Goal: Task Accomplishment & Management: Complete application form

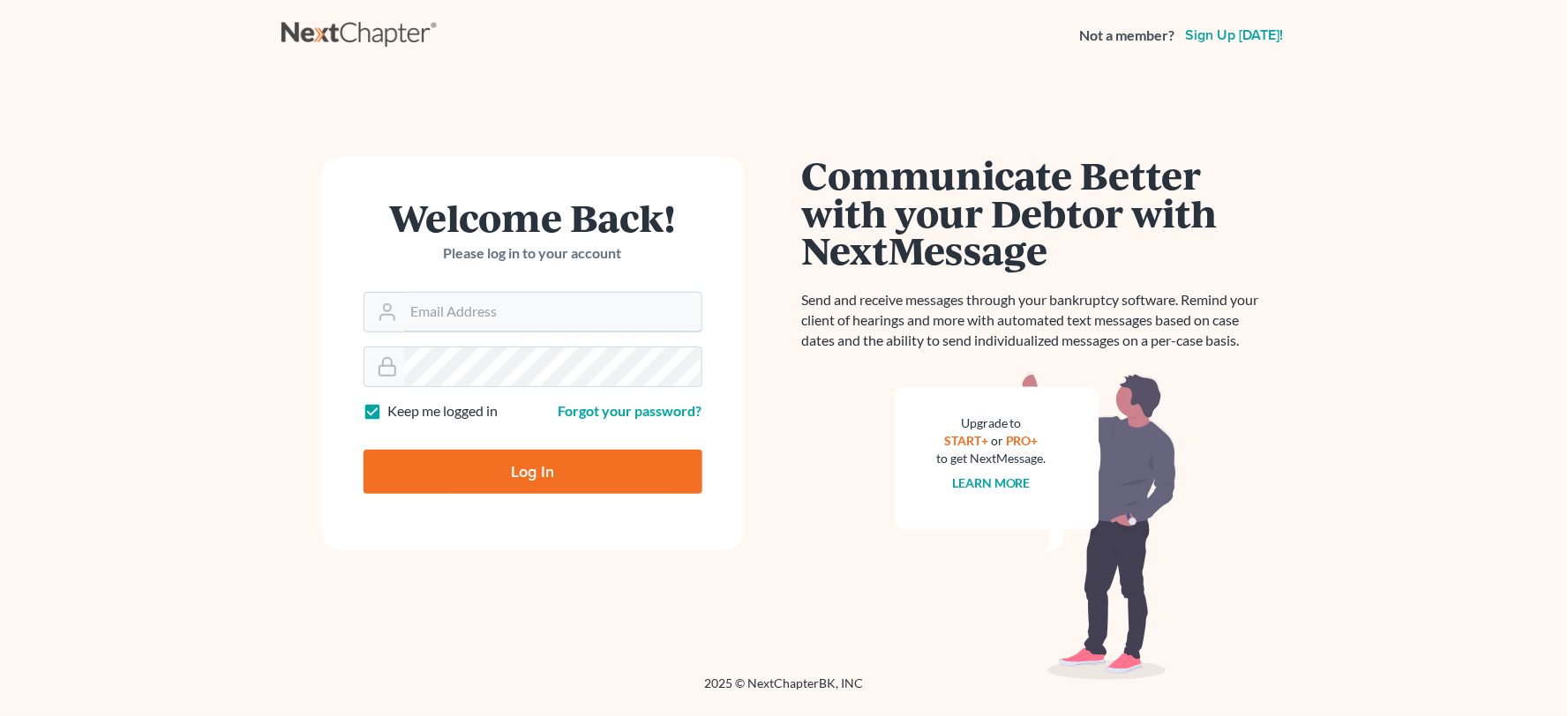
type input "[PERSON_NAME][EMAIL_ADDRESS][DOMAIN_NAME]"
click at [650, 470] on input "Log In" at bounding box center [533, 472] width 339 height 44
type input "Thinking..."
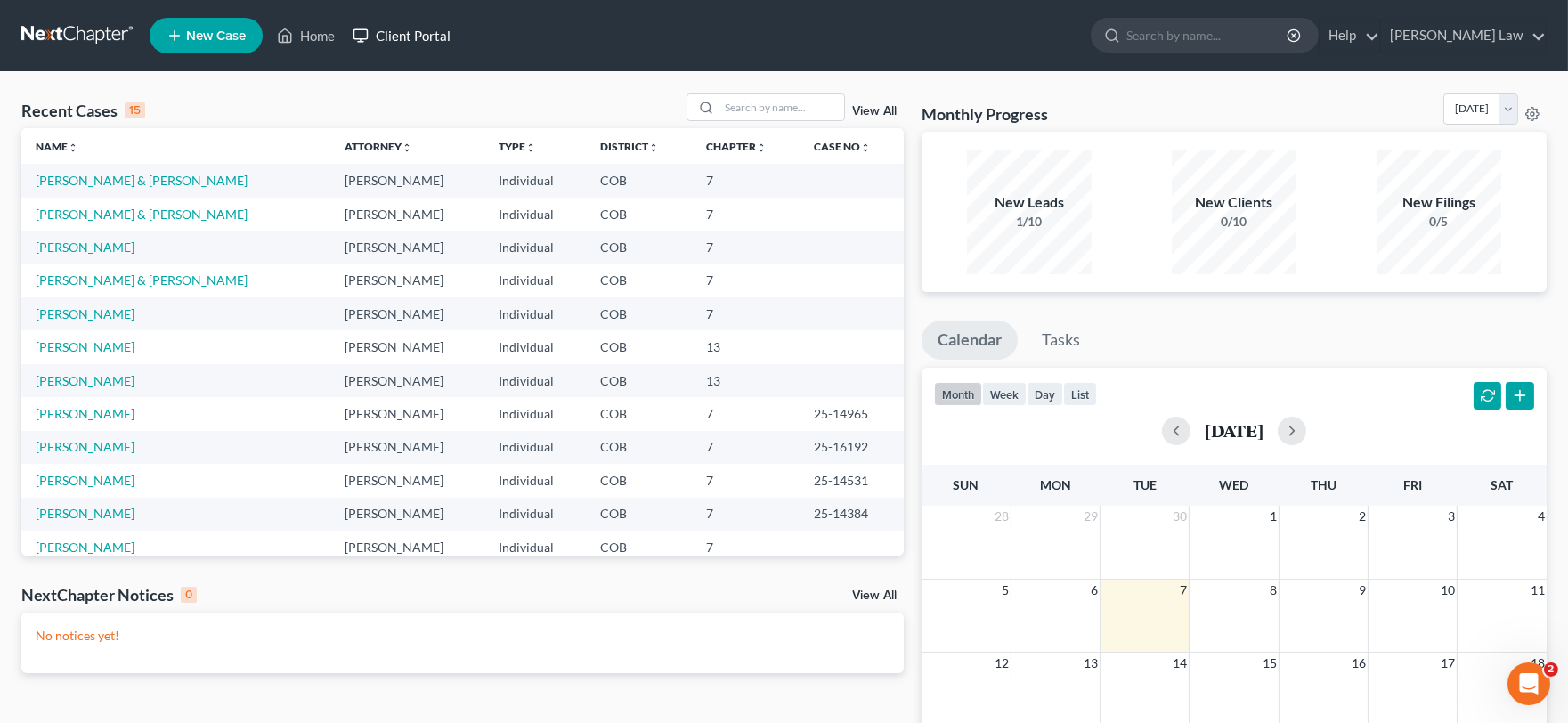
click at [449, 20] on link "Client Portal" at bounding box center [401, 35] width 115 height 32
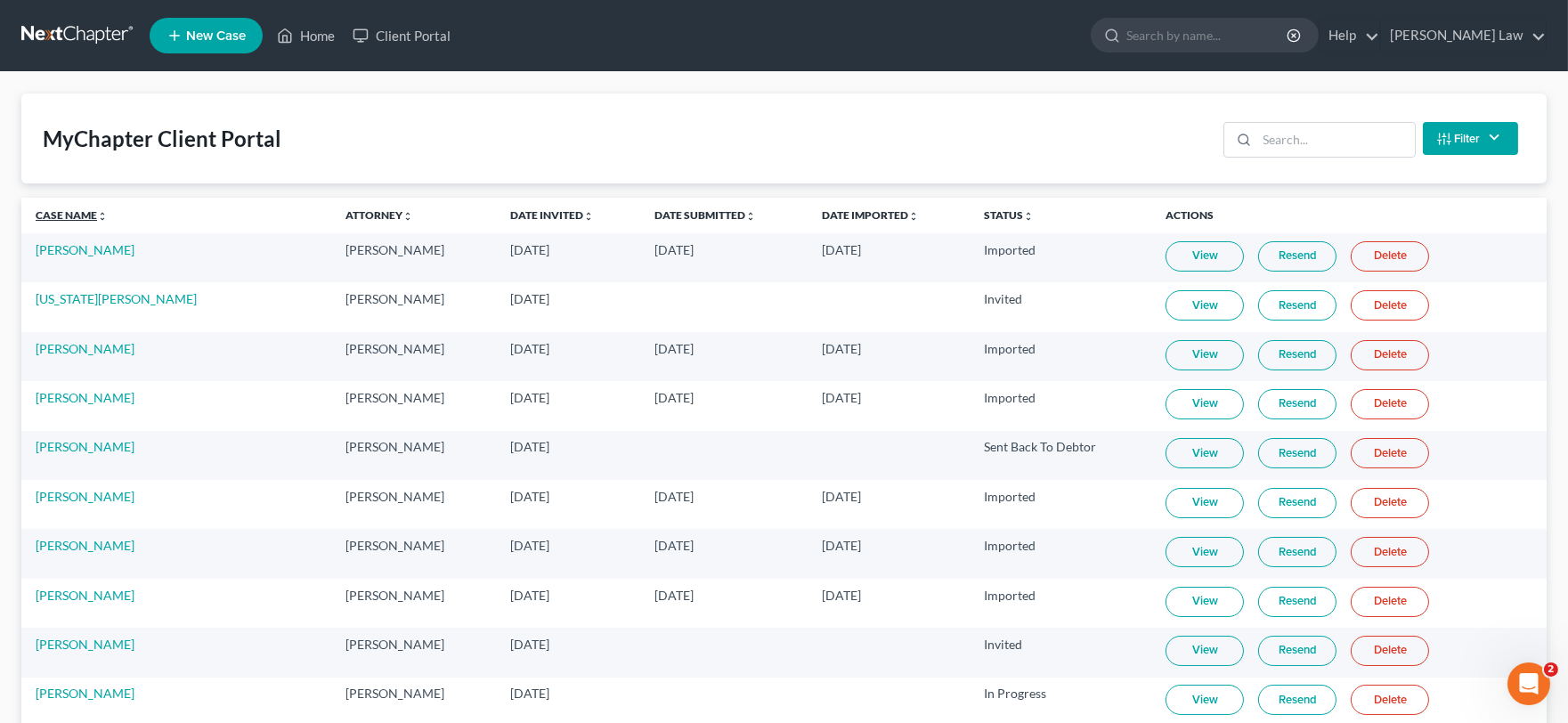
click at [48, 217] on link "Case Name unfold_more expand_more expand_less" at bounding box center [72, 215] width 73 height 13
click at [510, 217] on link "Date Invited unfold_more expand_more expand_less" at bounding box center [551, 215] width 84 height 13
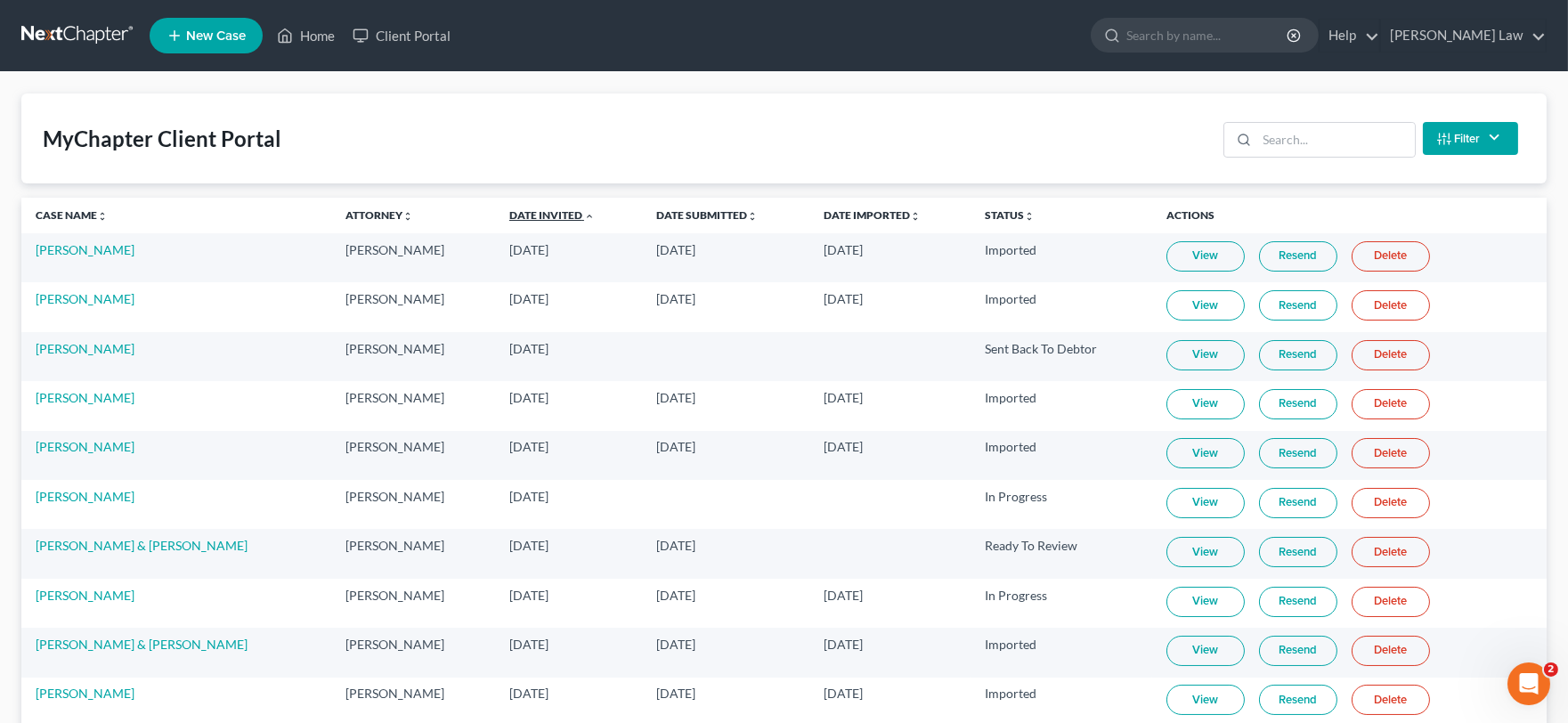
click at [510, 217] on link "Date Invited unfold_more expand_more expand_less" at bounding box center [551, 215] width 86 height 13
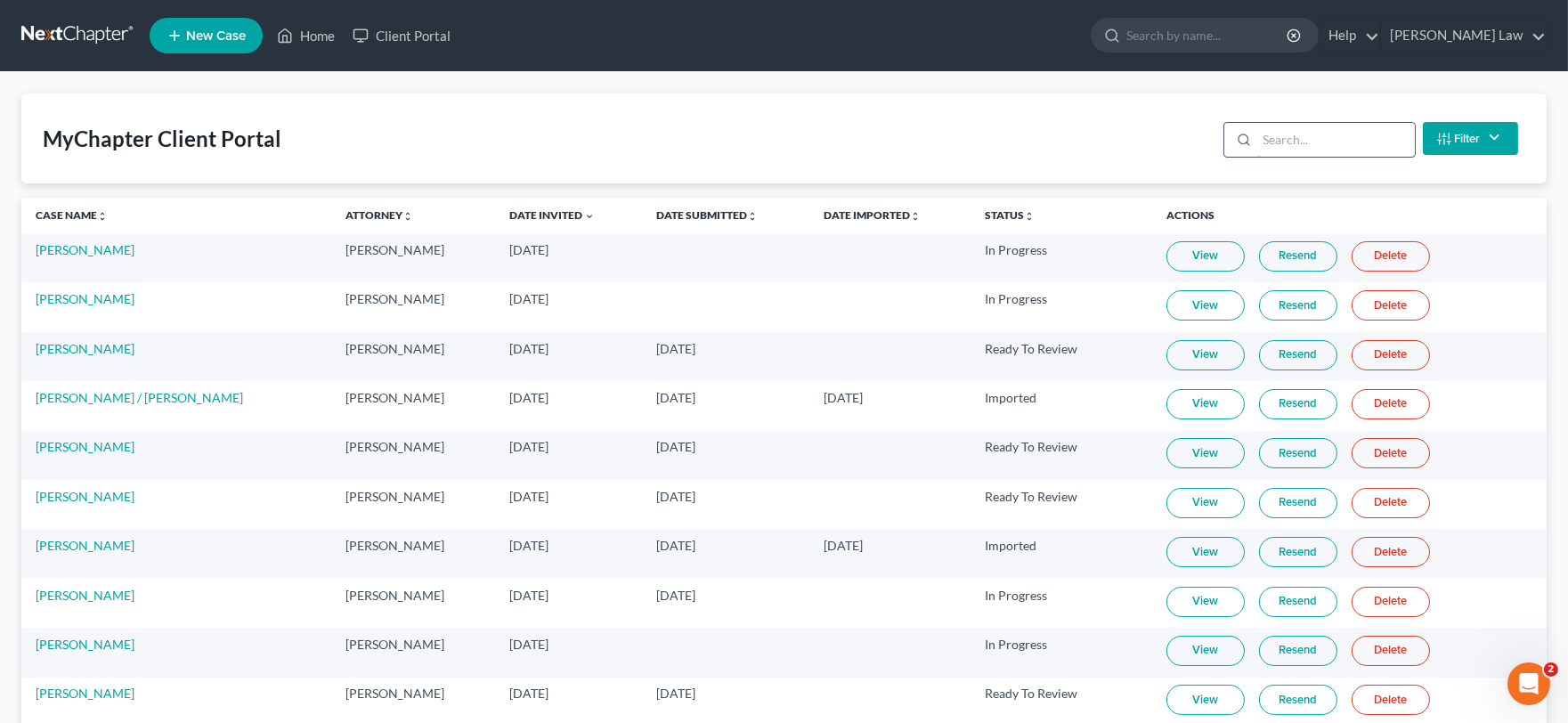
click at [1341, 123] on input "search" at bounding box center [1335, 140] width 157 height 33
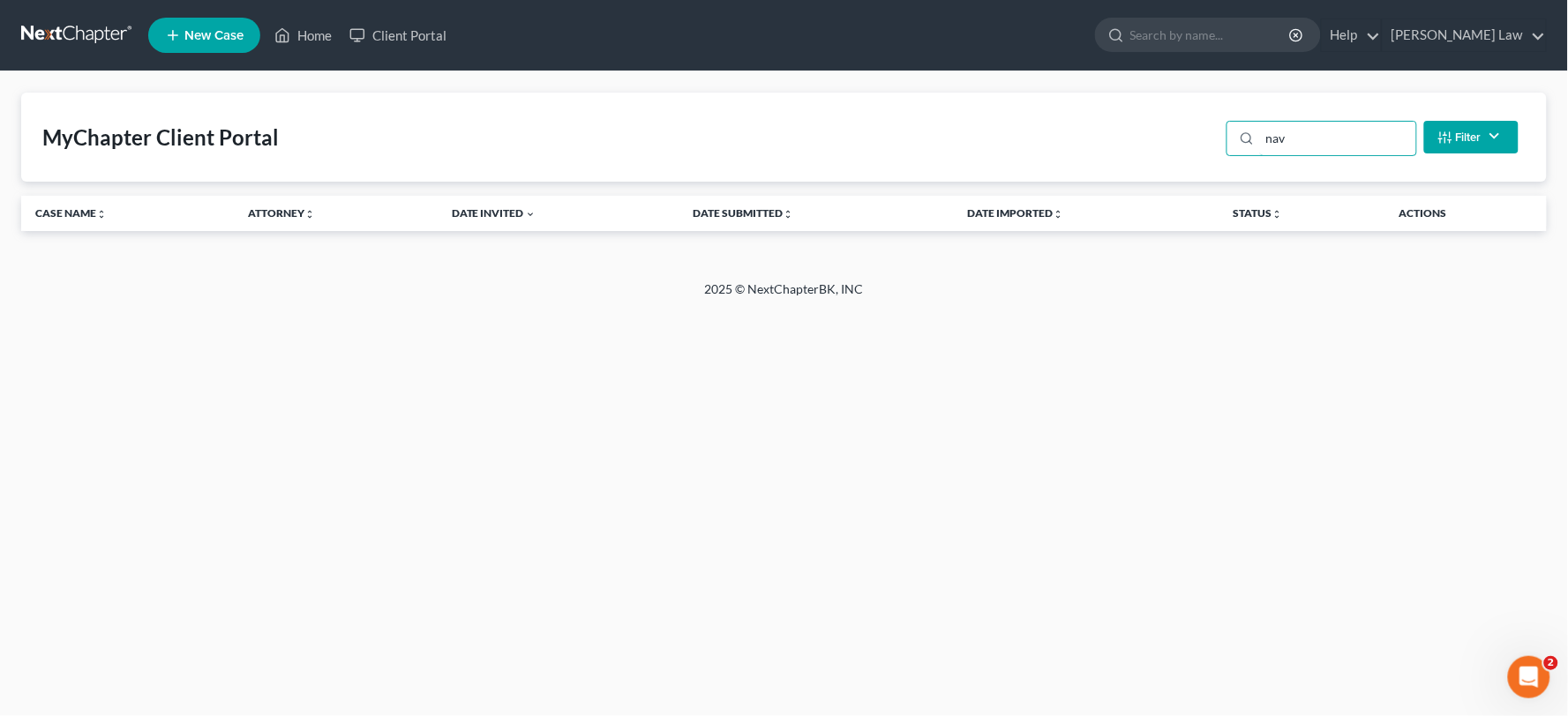
type input "nav"
click at [231, 48] on link "New Case" at bounding box center [205, 35] width 112 height 35
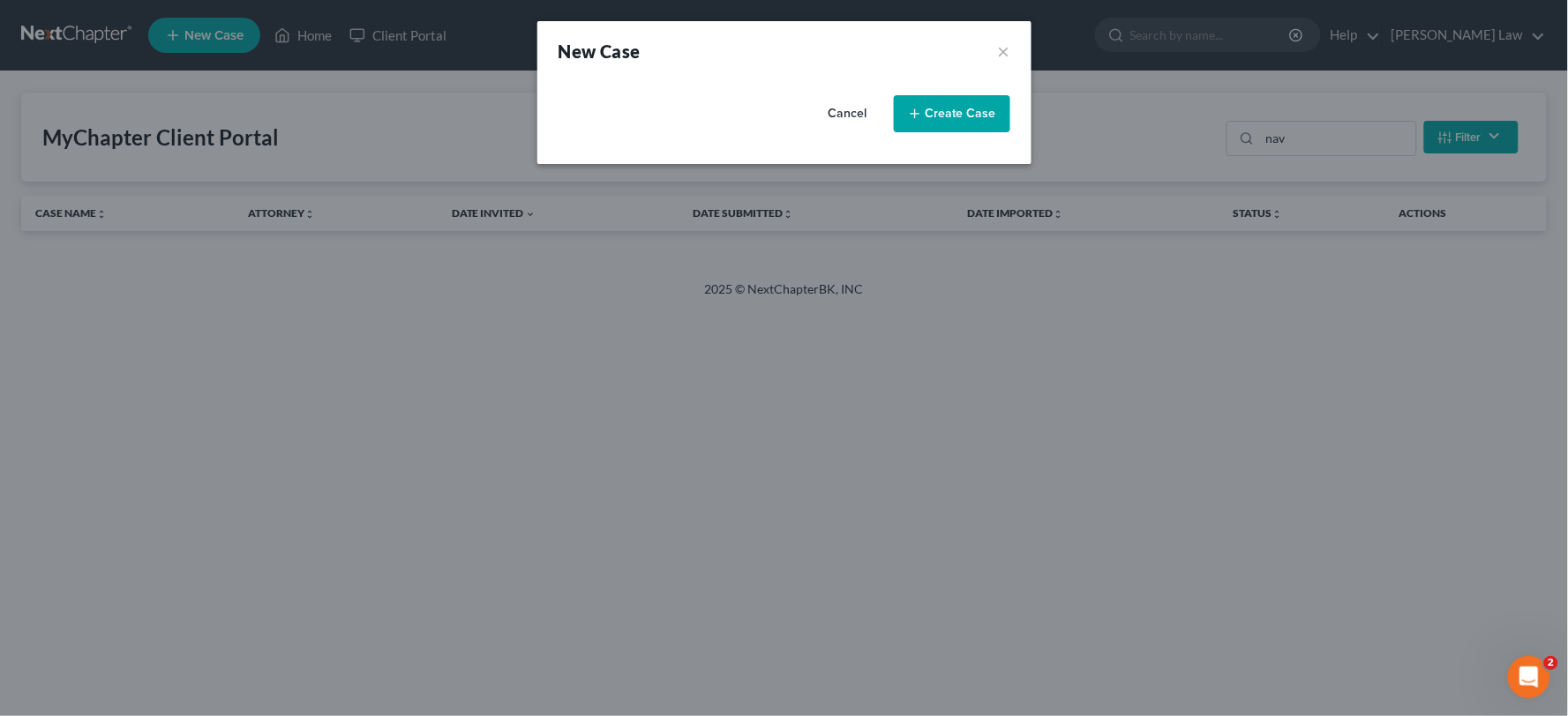
select select "11"
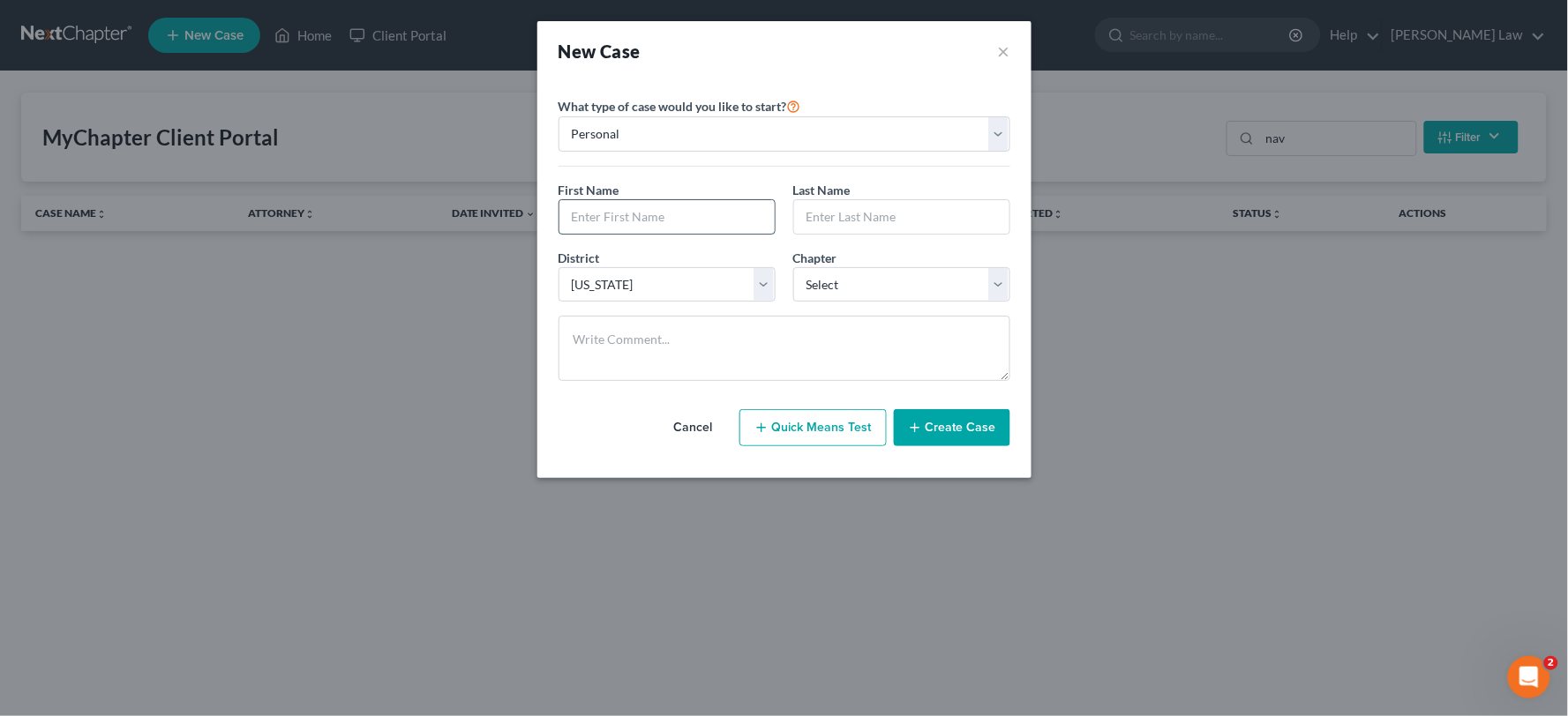
click at [683, 217] on input "text" at bounding box center [667, 217] width 216 height 33
type input "Renee"
type input "Navarro"
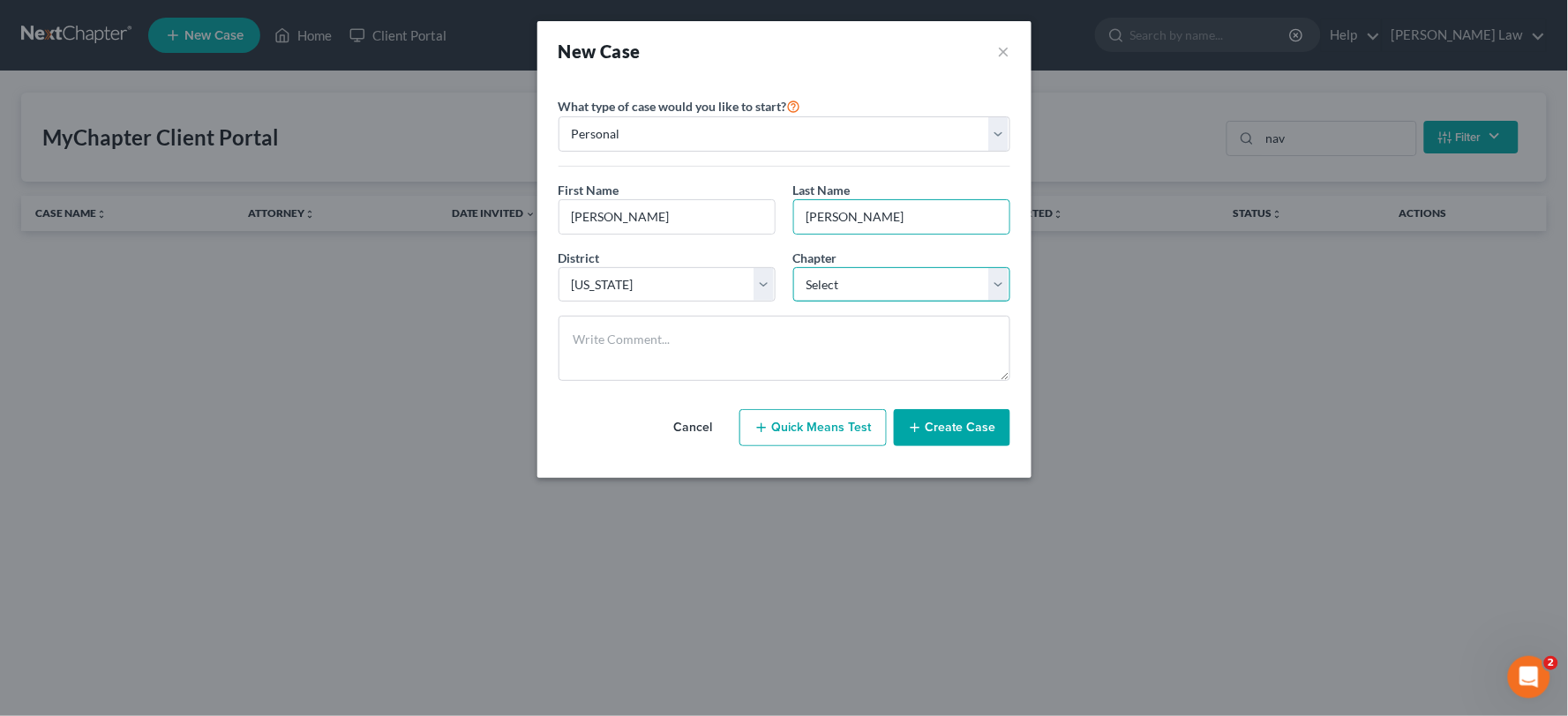
click at [889, 274] on select "Select 7 11 12 13" at bounding box center [901, 285] width 217 height 35
select select "0"
click at [793, 267] on select "Select 7 11 12 13" at bounding box center [901, 285] width 217 height 35
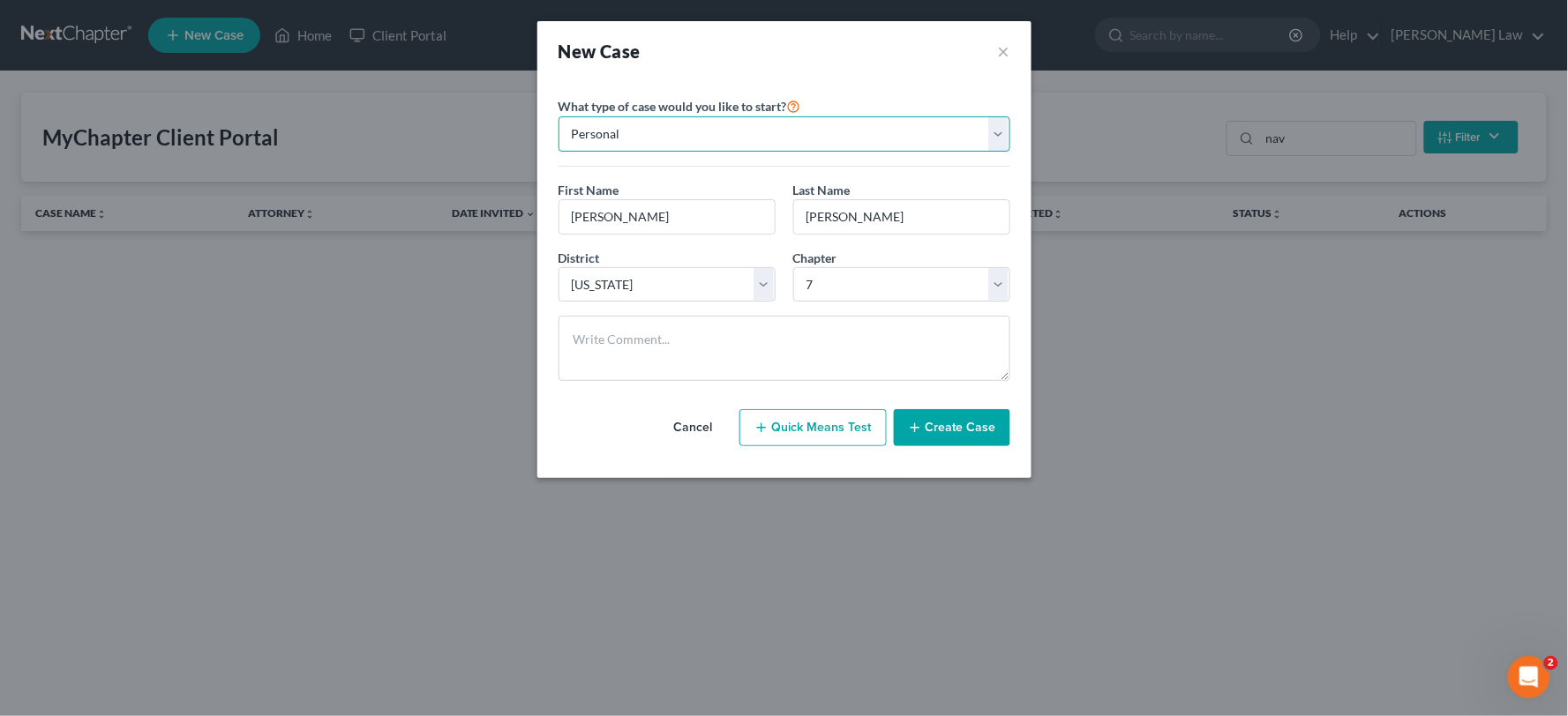
click at [799, 123] on select "Personal Business" at bounding box center [784, 134] width 452 height 35
click at [800, 134] on select "Personal Business" at bounding box center [784, 134] width 452 height 35
click at [979, 428] on button "Create Case" at bounding box center [952, 428] width 116 height 37
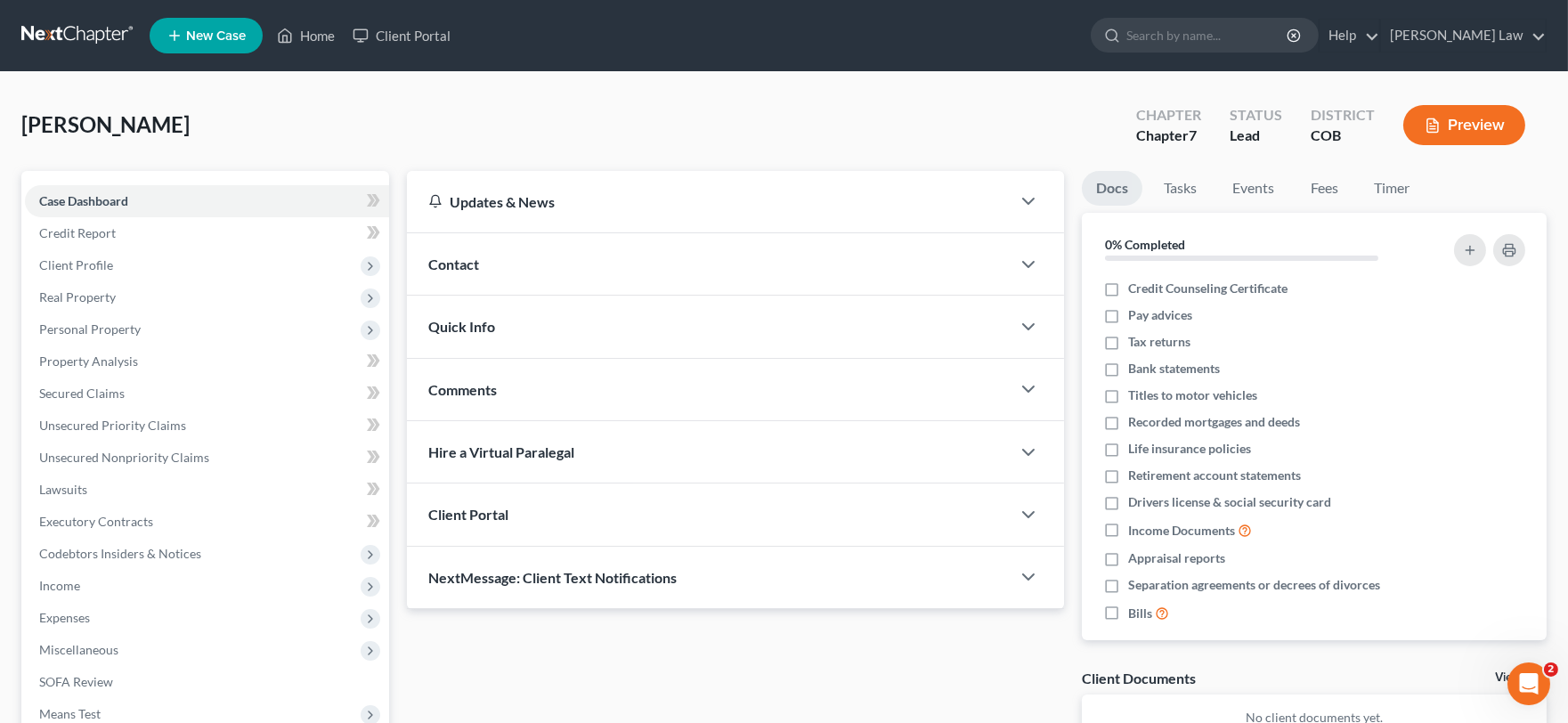
click at [687, 513] on div "Client Portal" at bounding box center [708, 515] width 604 height 61
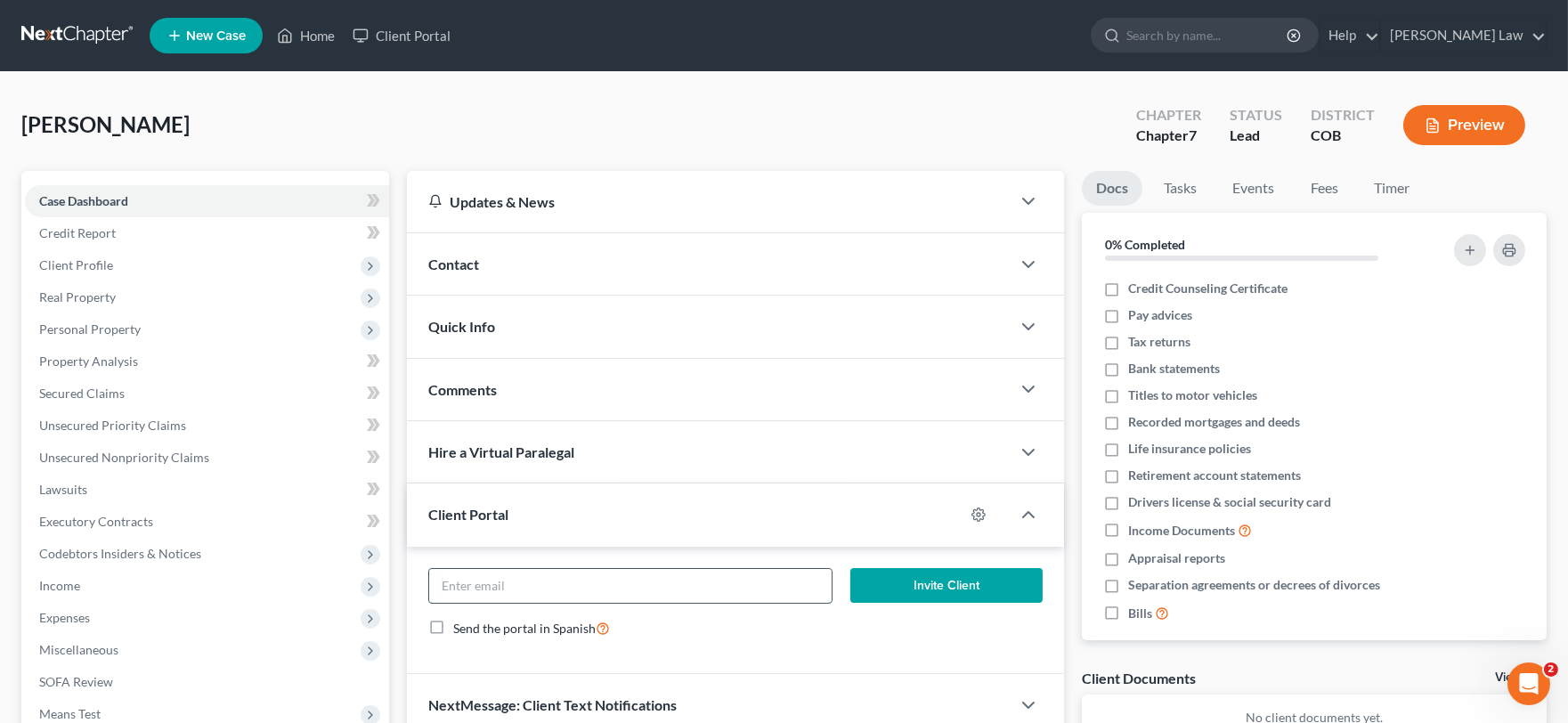
click at [677, 583] on input "email" at bounding box center [630, 586] width 402 height 33
paste input "reneednavarro@gmail.com>"
type input "reneednavarro@gmail.com"
click at [992, 576] on button "Invite Client" at bounding box center [947, 586] width 193 height 35
